Goal: Task Accomplishment & Management: Manage account settings

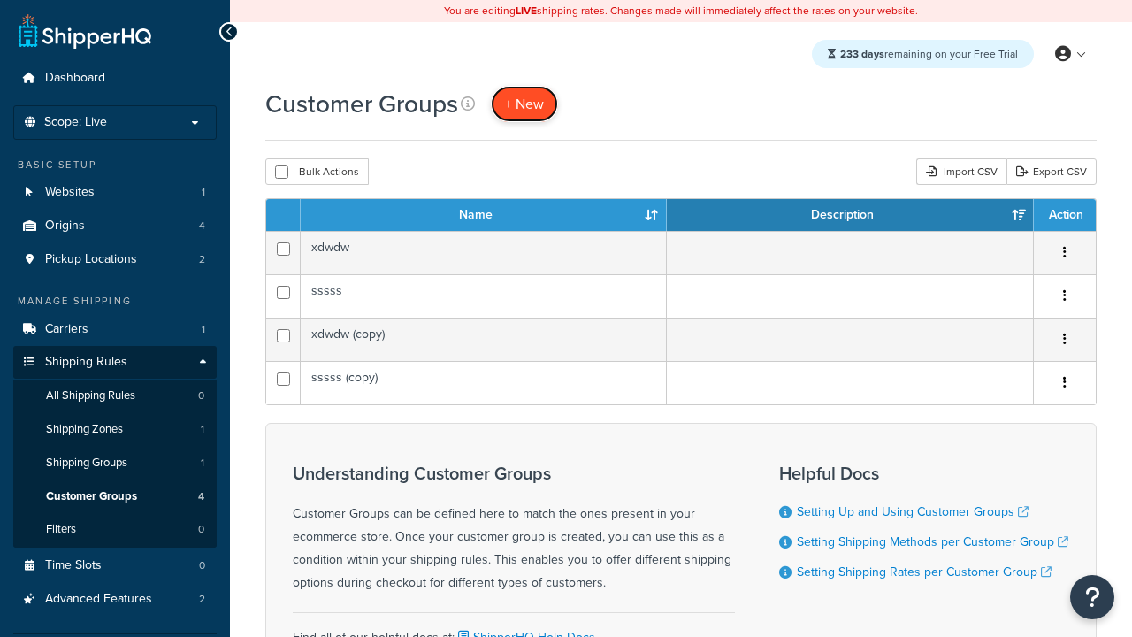
click at [524, 103] on span "+ New" at bounding box center [524, 104] width 39 height 20
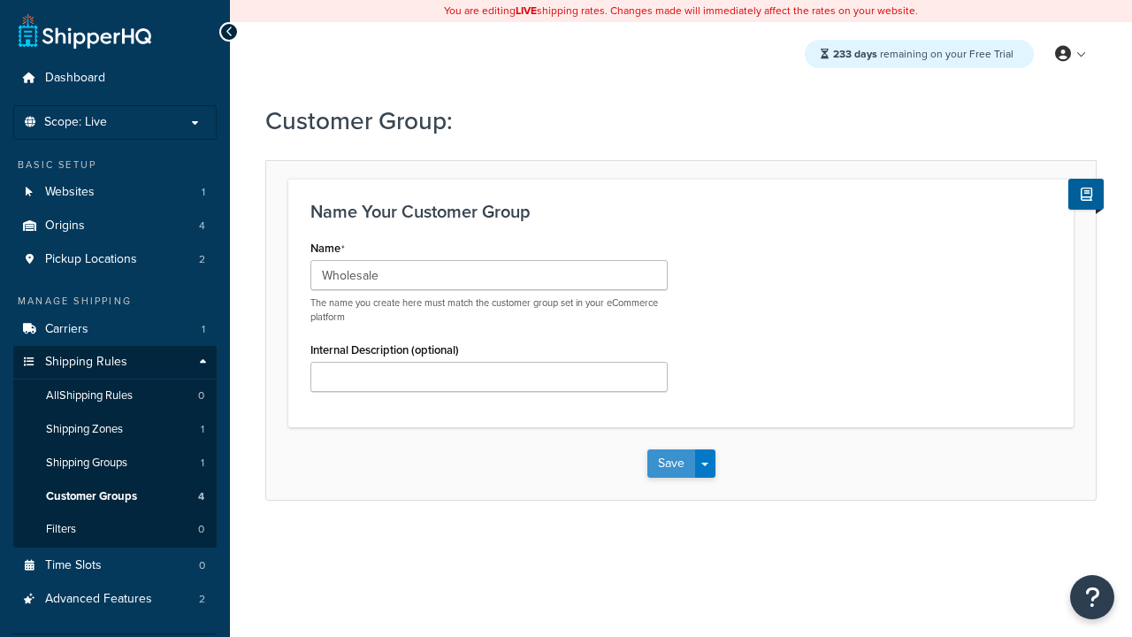
type input "Wholesale"
click at [670, 463] on button "Save" at bounding box center [671, 463] width 48 height 28
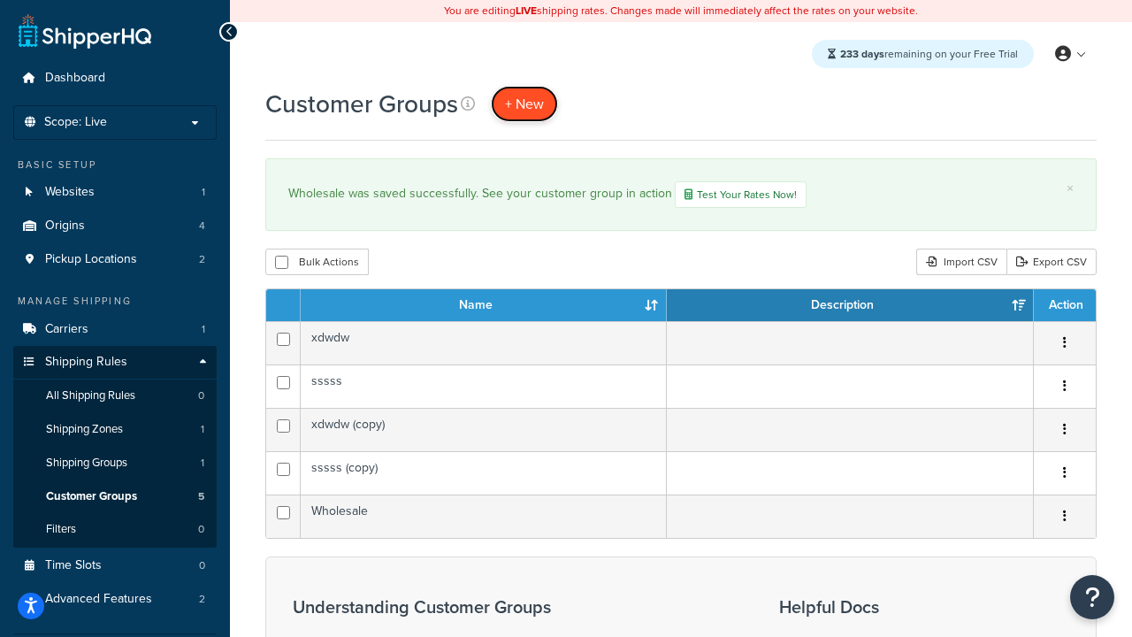
click at [524, 103] on span "+ New" at bounding box center [524, 104] width 39 height 20
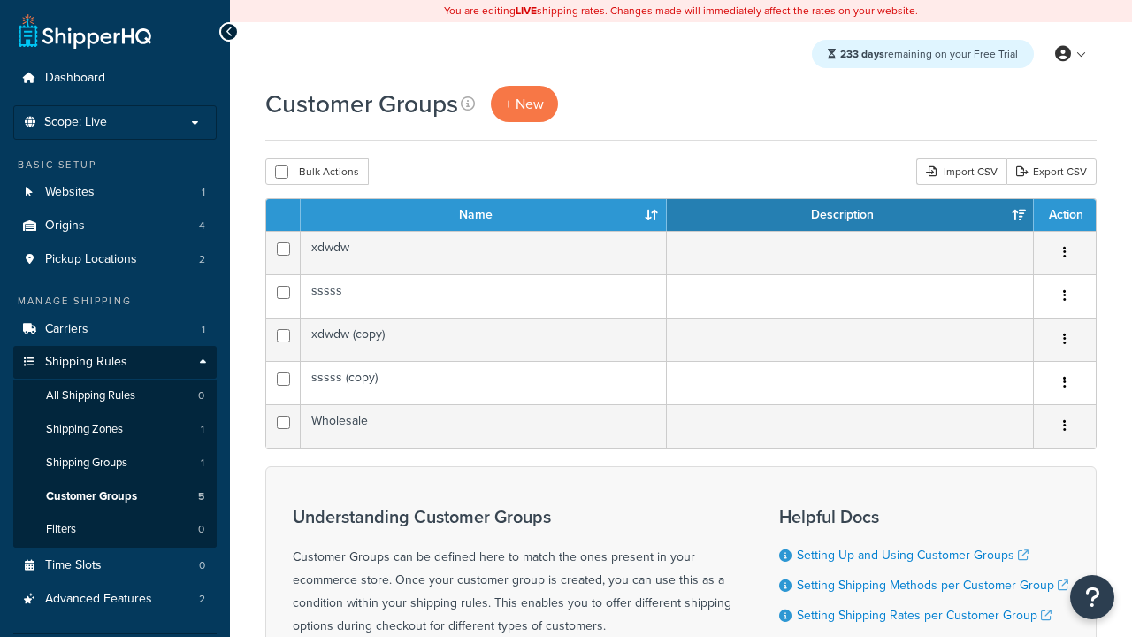
click at [484, 216] on th "Name" at bounding box center [484, 215] width 366 height 32
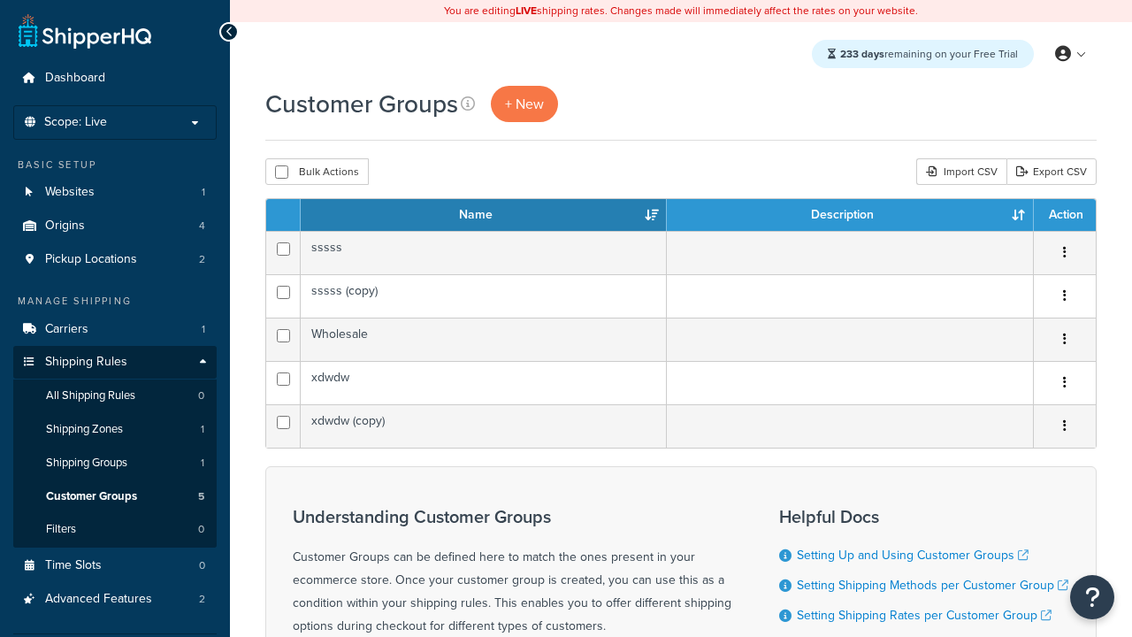
click at [484, 216] on th "Name" at bounding box center [484, 215] width 366 height 32
click at [850, 216] on th "Description" at bounding box center [850, 215] width 367 height 32
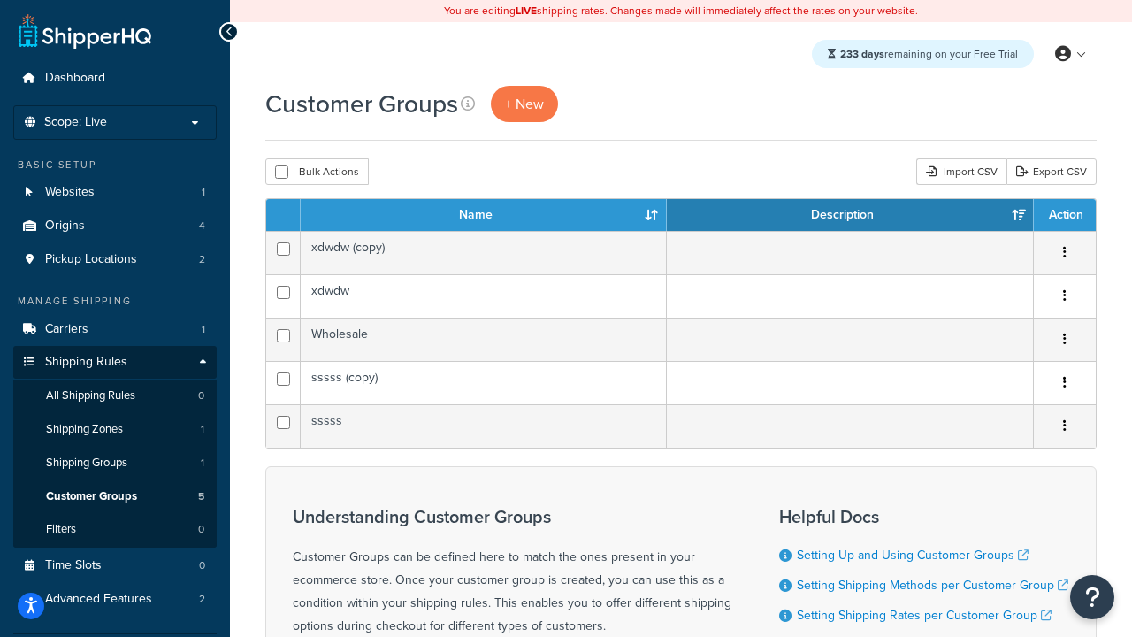
click at [1064, 216] on th "Action" at bounding box center [1065, 215] width 62 height 32
click at [468, 103] on icon at bounding box center [468, 103] width 14 height 14
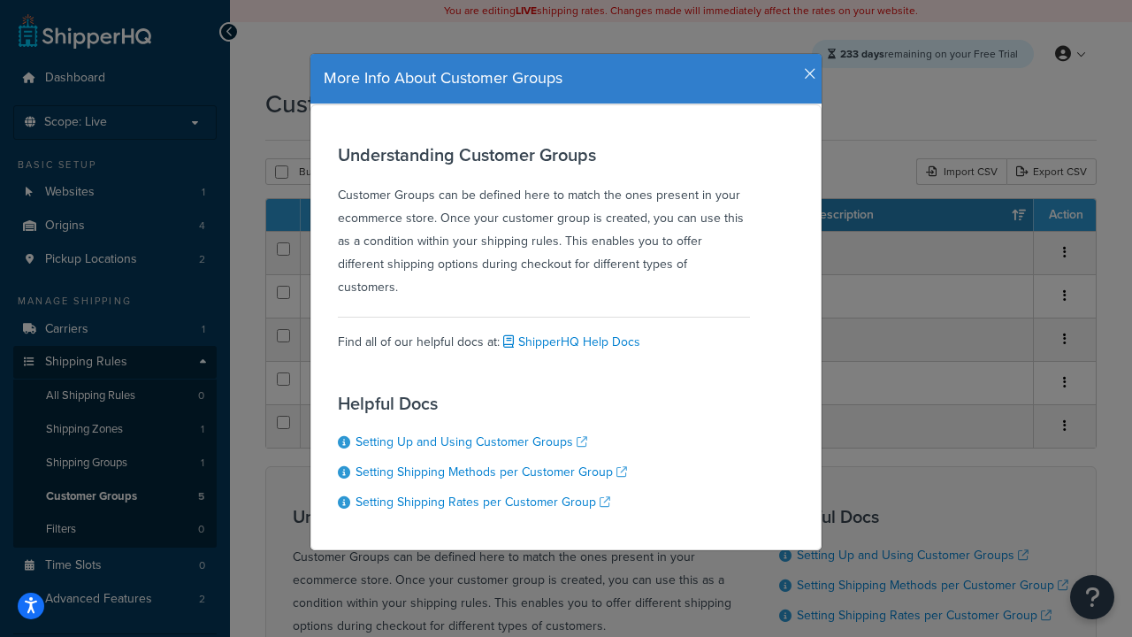
click at [805, 67] on icon "button" at bounding box center [810, 74] width 12 height 16
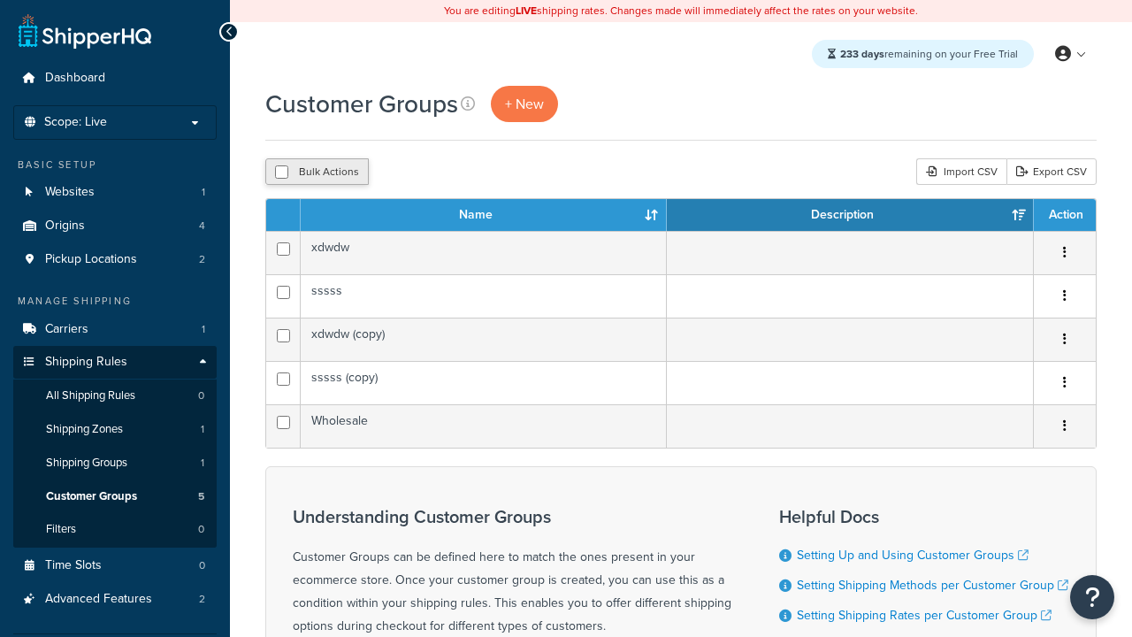
click at [317, 172] on button "Bulk Actions" at bounding box center [316, 171] width 103 height 27
checkbox input "true"
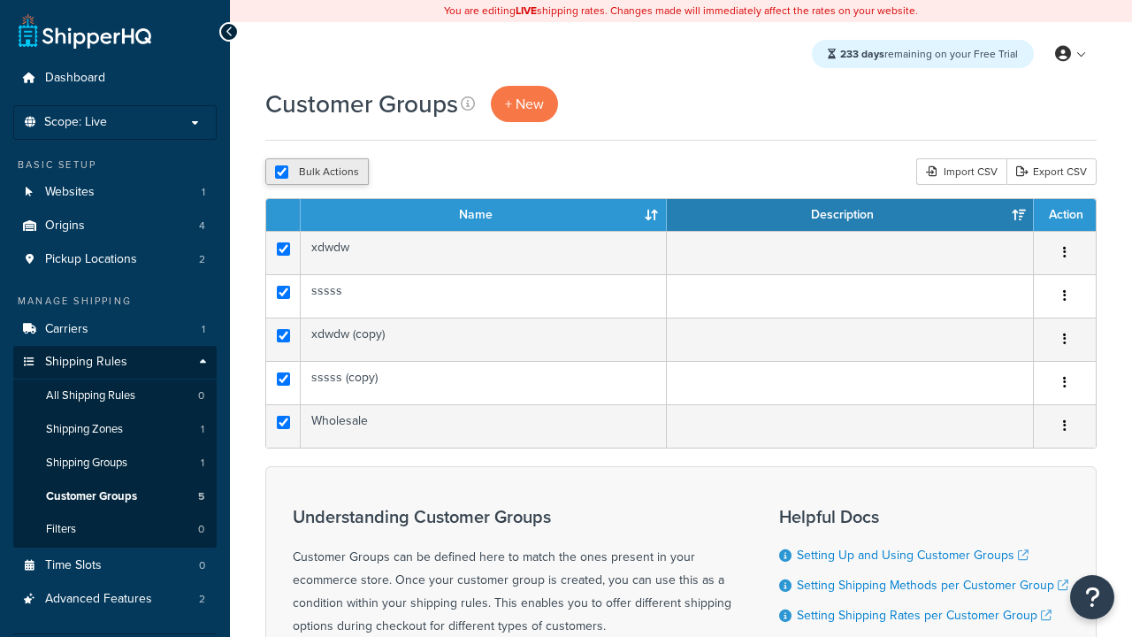
checkbox input "true"
click at [0, 0] on button "Delete" at bounding box center [0, 0] width 0 height 0
